Goal: Navigation & Orientation: Find specific page/section

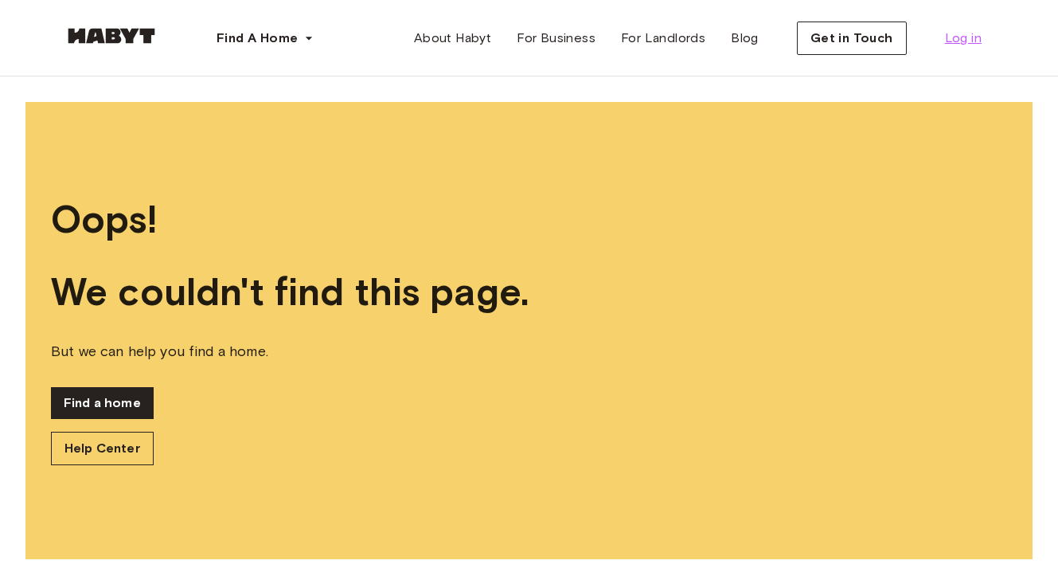
click at [966, 42] on span "Log in" at bounding box center [963, 38] width 37 height 19
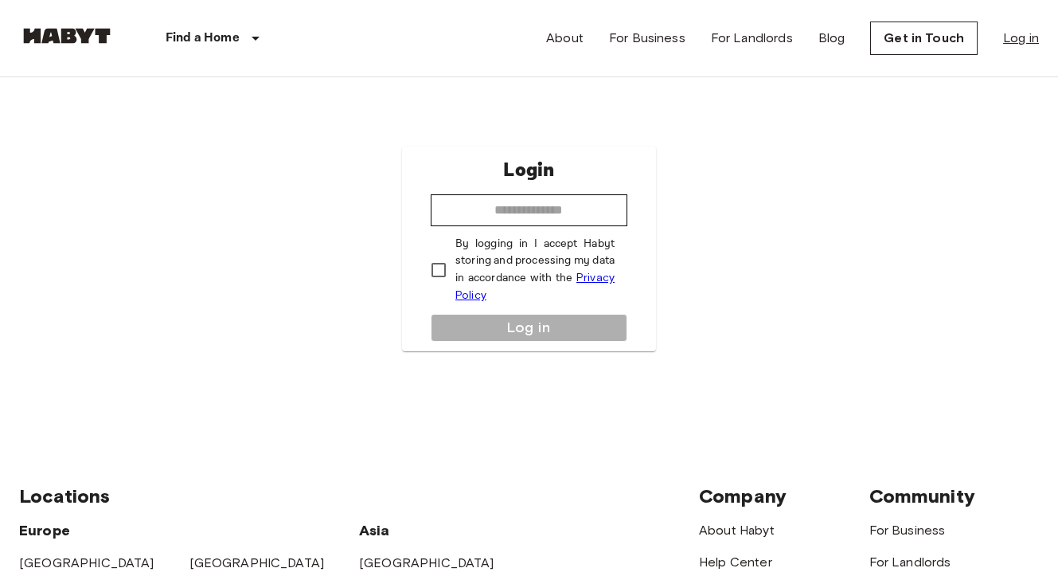
click at [1017, 36] on link "Log in" at bounding box center [1021, 38] width 36 height 19
click at [387, 374] on div "Login ​ By logging in I accept Habyt storing and processing my data in accordan…" at bounding box center [529, 248] width 1020 height 343
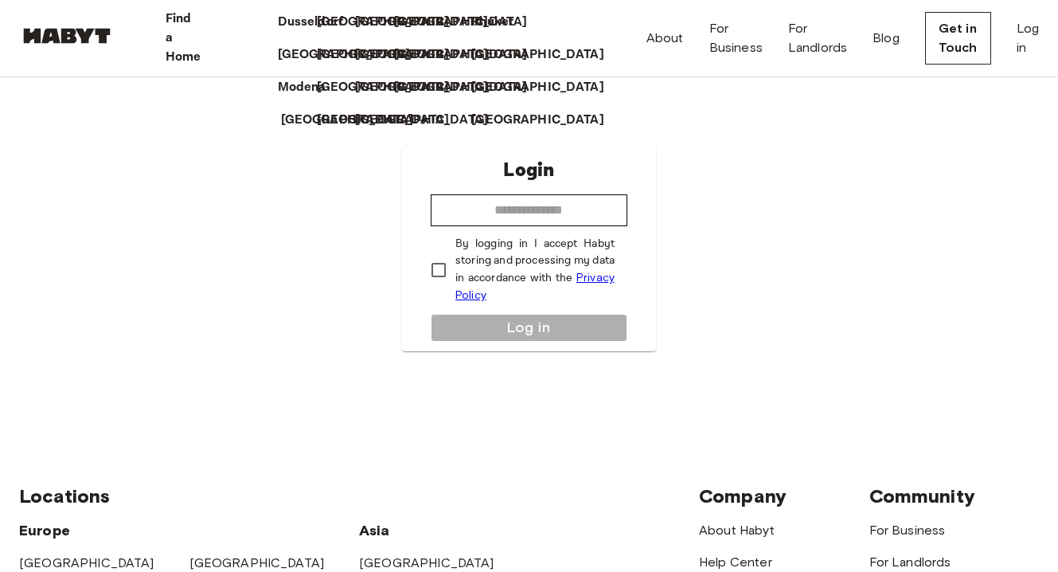
click at [281, 130] on p "[GEOGRAPHIC_DATA]" at bounding box center [347, 120] width 133 height 19
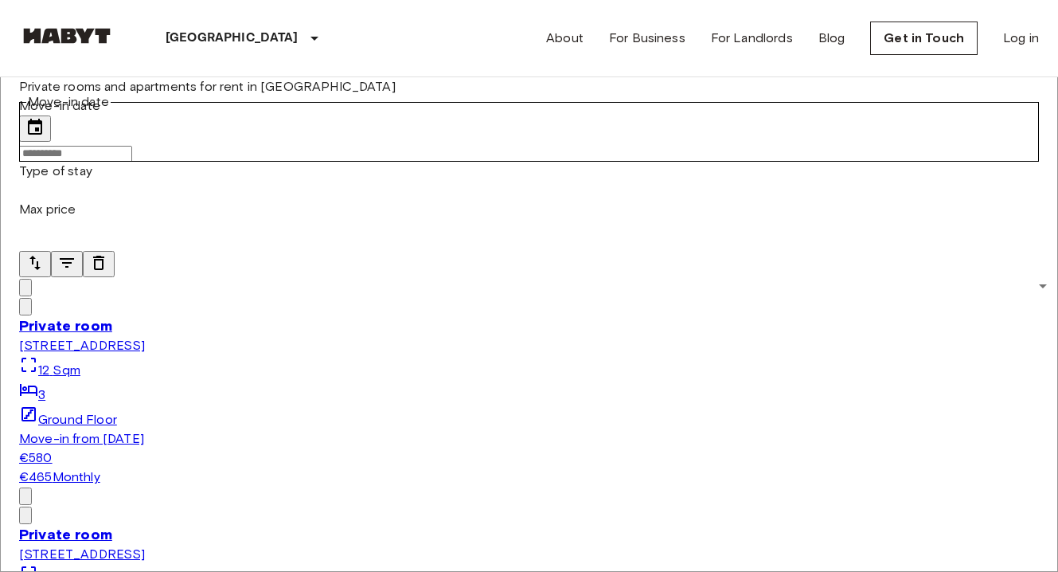
scroll to position [1132, 0]
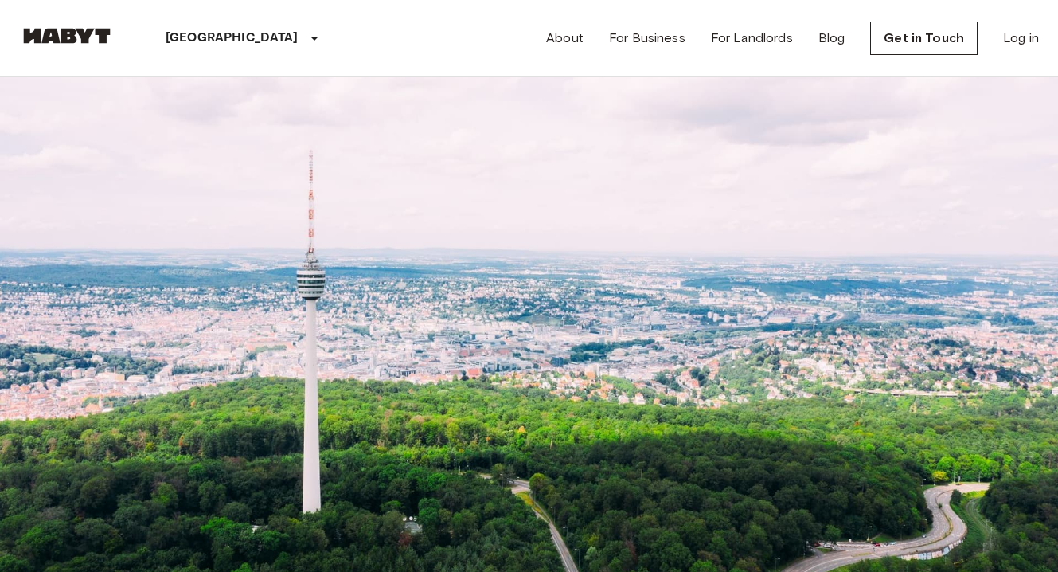
drag, startPoint x: 752, startPoint y: 344, endPoint x: 1069, endPoint y: 285, distance: 322.2
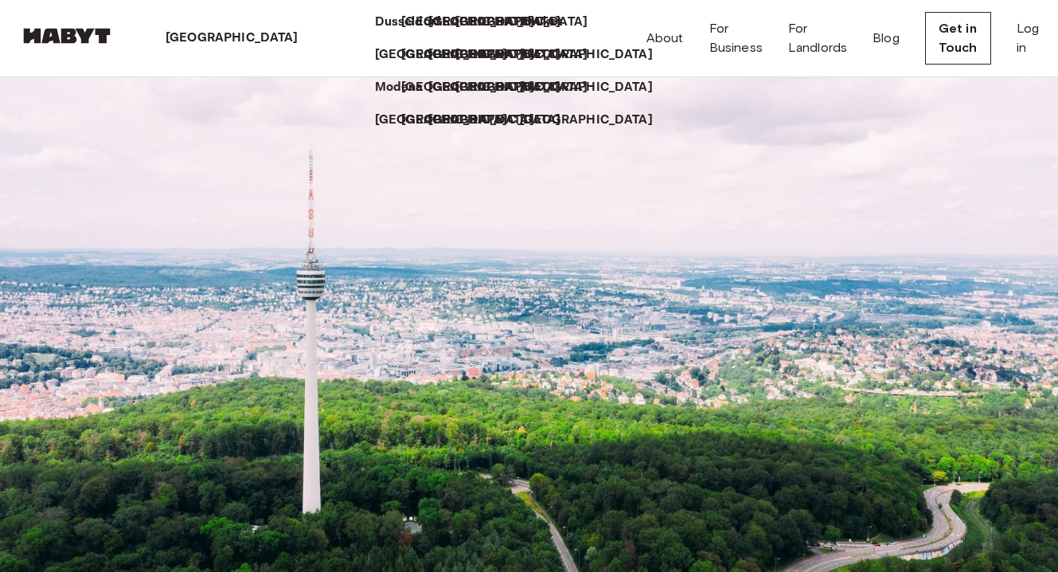
click at [219, 42] on p "[GEOGRAPHIC_DATA]" at bounding box center [232, 38] width 133 height 19
click at [186, 34] on p "[GEOGRAPHIC_DATA]" at bounding box center [232, 38] width 133 height 19
